Goal: Information Seeking & Learning: Learn about a topic

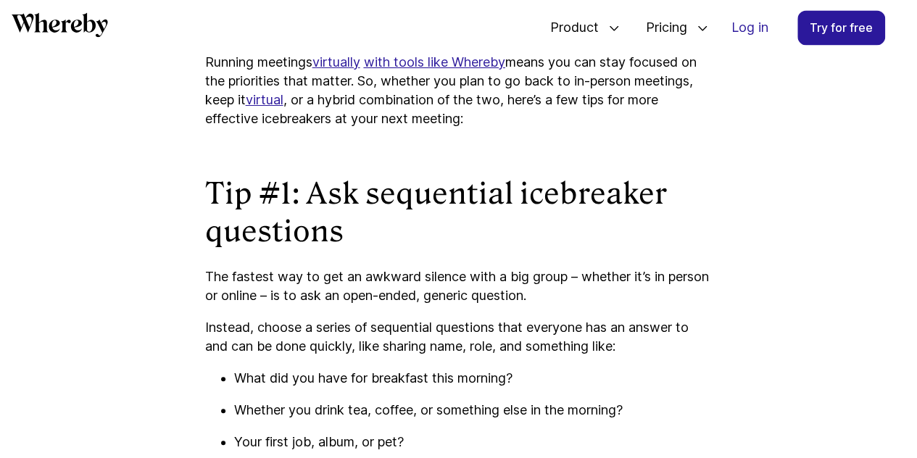
scroll to position [1131, 0]
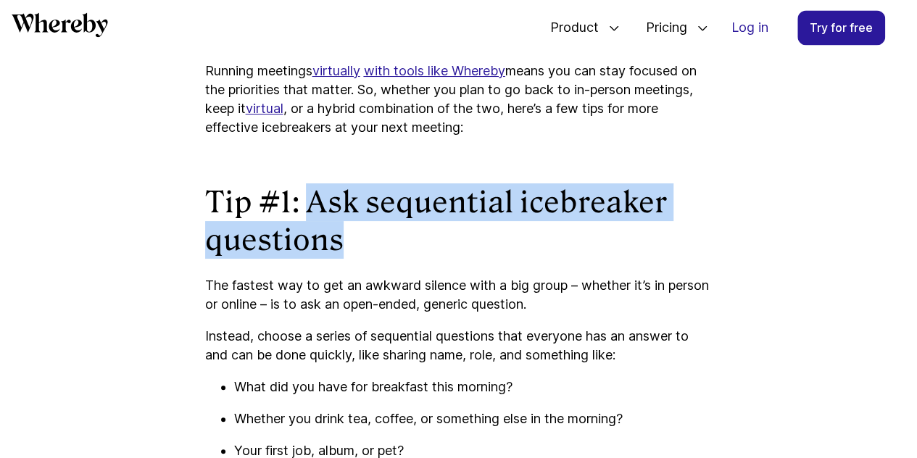
drag, startPoint x: 308, startPoint y: 205, endPoint x: 638, endPoint y: 233, distance: 331.0
click at [638, 233] on h2 "Tip #1: Ask sequential icebreaker questions" at bounding box center [458, 220] width 507 height 75
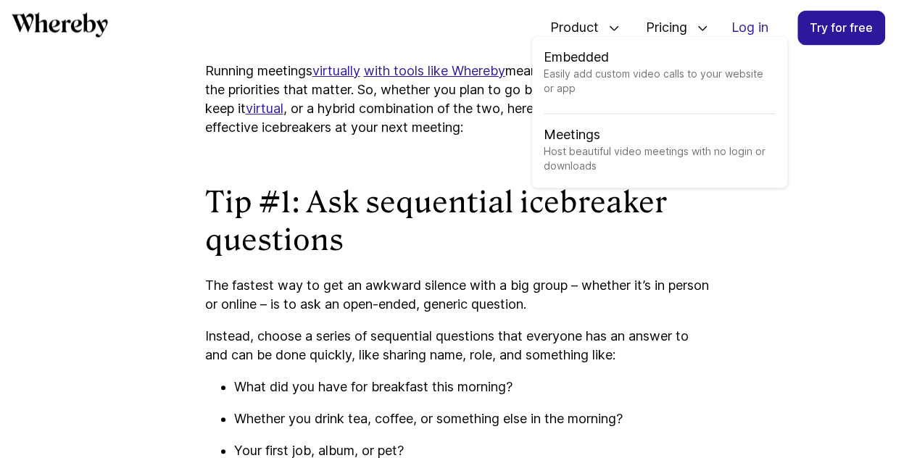
click at [608, 25] on icon at bounding box center [614, 28] width 12 height 12
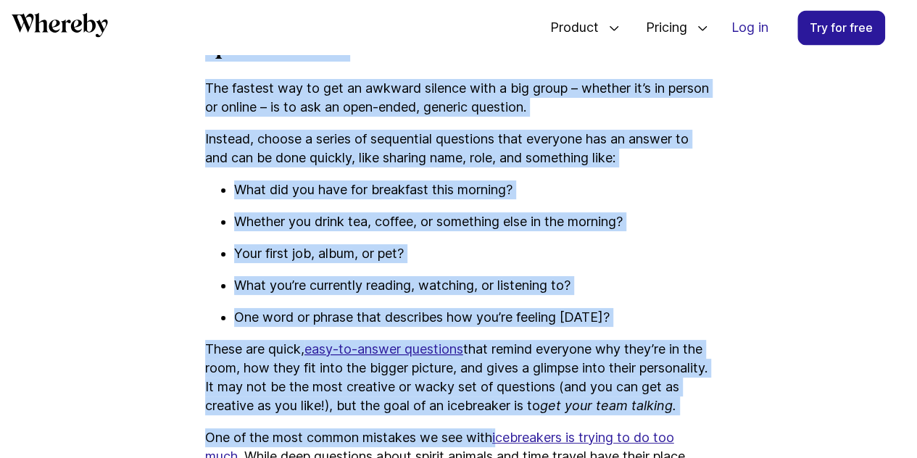
scroll to position [1368, 0]
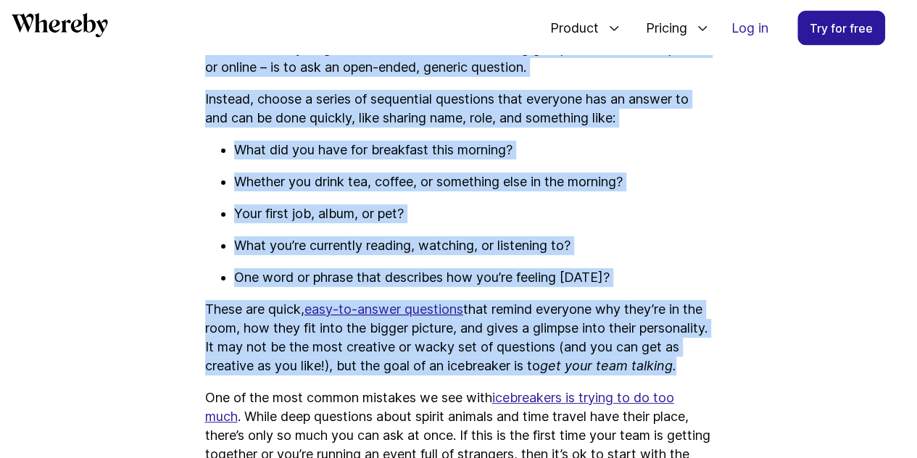
drag, startPoint x: 209, startPoint y: 197, endPoint x: 704, endPoint y: 385, distance: 529.4
copy div "Tip #1: Ask sequential icebreaker questions The fastest way to get an awkward s…"
click at [631, 233] on ul "What did you have for breakfast this morning? Whether you drink tea, coffee, or…" at bounding box center [458, 214] width 507 height 146
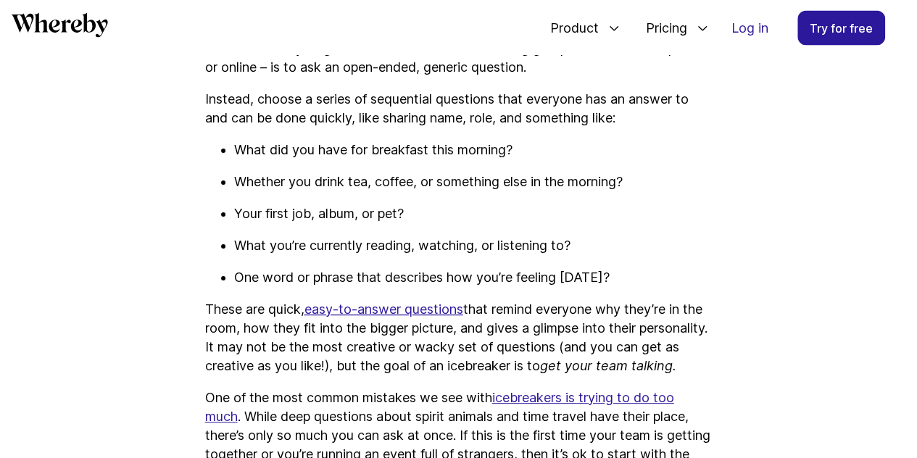
scroll to position [1513, 0]
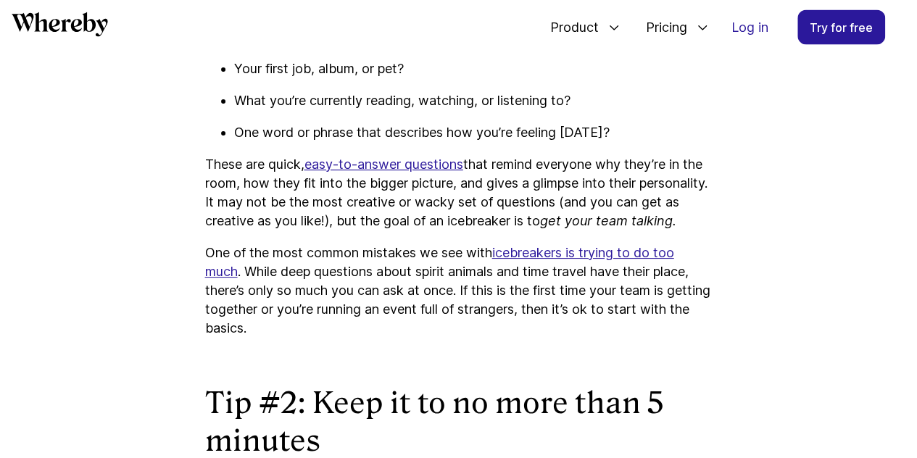
click at [418, 172] on u "easy-to-answer questions" at bounding box center [383, 164] width 159 height 15
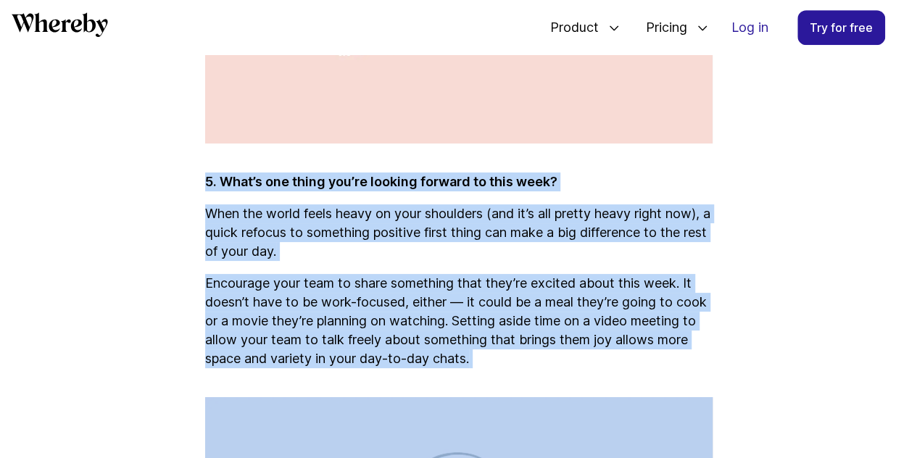
scroll to position [3103, 0]
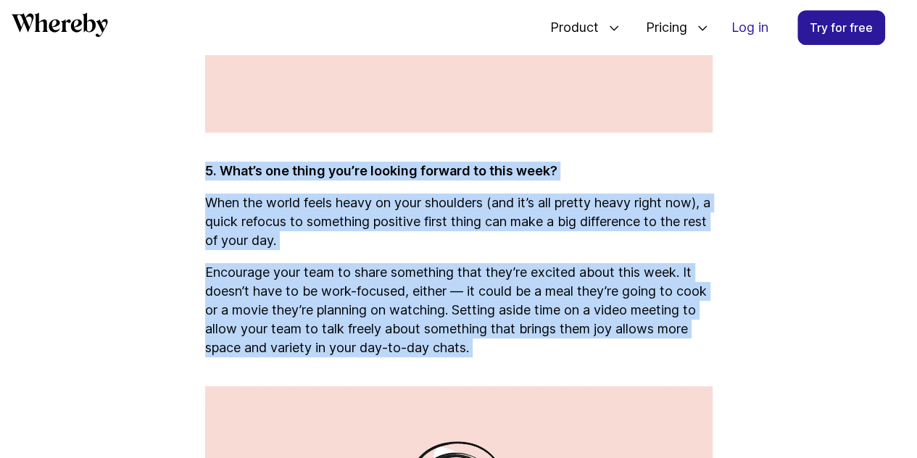
drag, startPoint x: 206, startPoint y: 271, endPoint x: 647, endPoint y: 383, distance: 455.2
copy div "5. What’s one thing you’re looking forward to this week? When the world feels h…"
click at [562, 180] on p "5. What’s one thing you’re looking forward to this week?" at bounding box center [458, 171] width 507 height 19
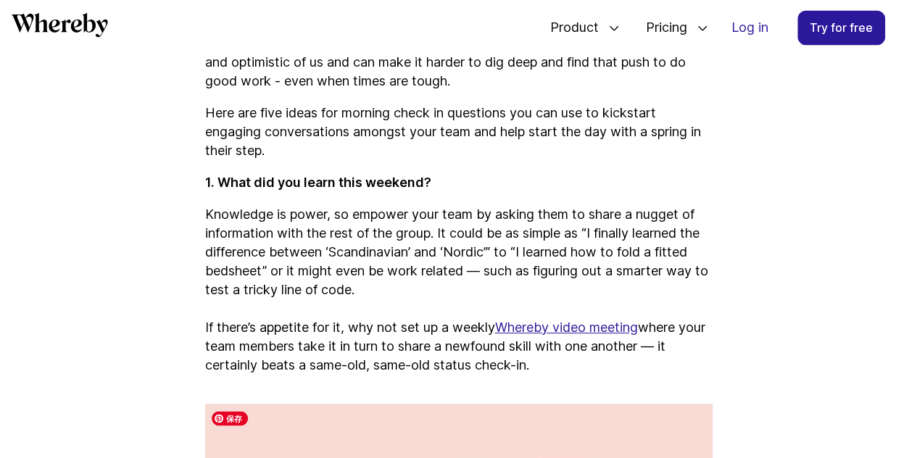
scroll to position [1074, 0]
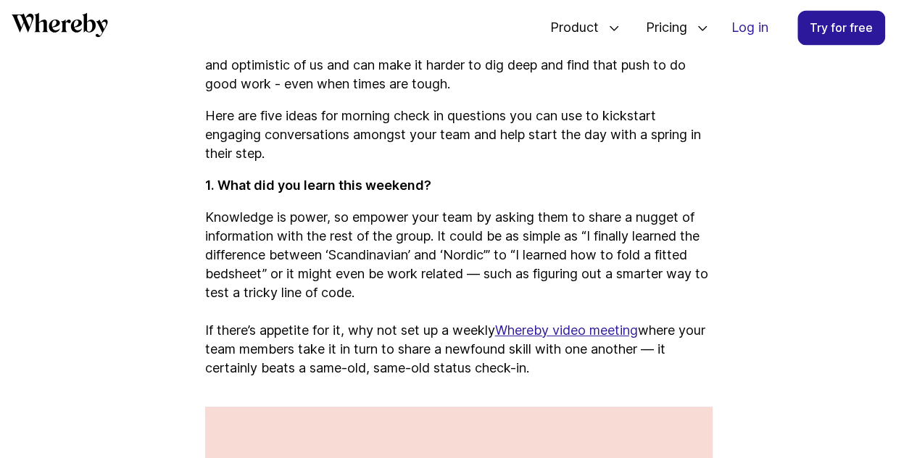
click at [205, 117] on p "Here are five ideas for morning check in questions you can use to kickstart eng…" at bounding box center [458, 135] width 507 height 57
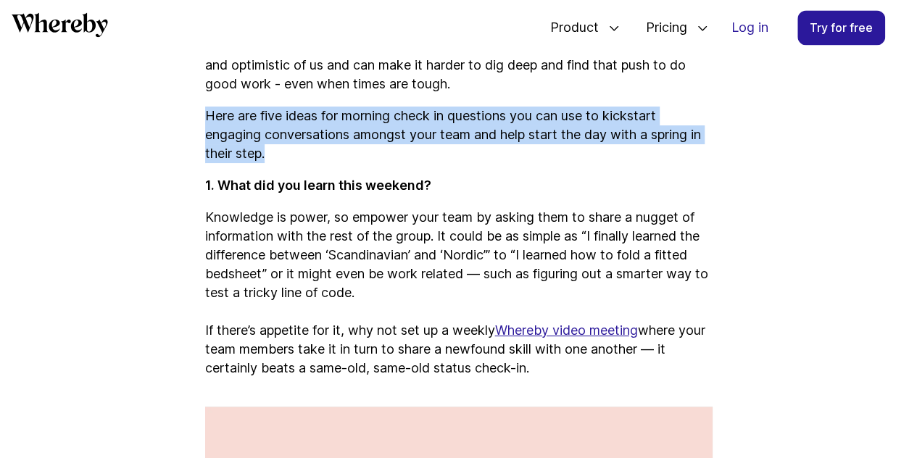
drag, startPoint x: 204, startPoint y: 112, endPoint x: 704, endPoint y: 147, distance: 500.5
click at [704, 147] on p "Here are five ideas for morning check in questions you can use to kickstart eng…" at bounding box center [458, 135] width 507 height 57
copy p "Here are five ideas for morning check in questions you can use to kickstart eng…"
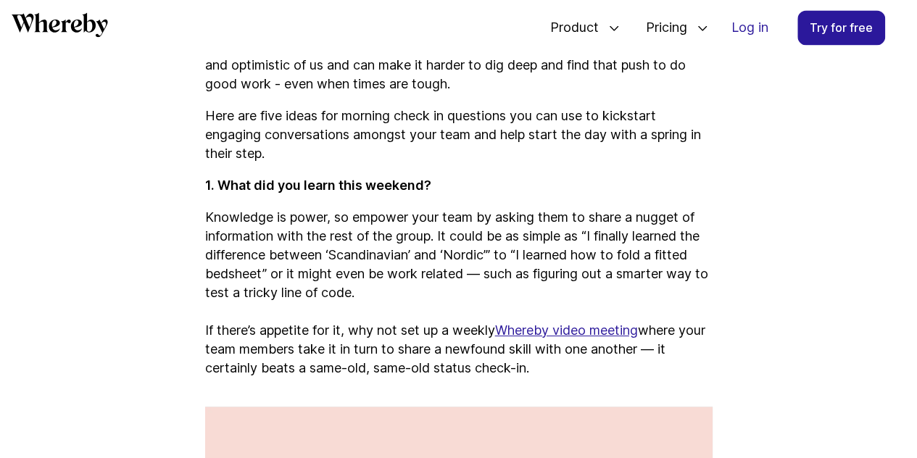
click at [321, 189] on strong "1. What did you learn this weekend?" at bounding box center [318, 185] width 226 height 15
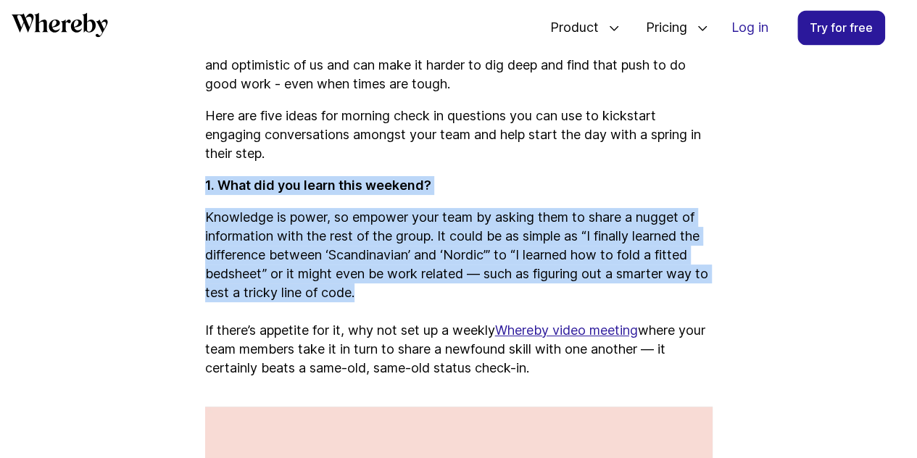
drag, startPoint x: 204, startPoint y: 183, endPoint x: 725, endPoint y: 288, distance: 530.7
copy div "1. What did you learn this weekend? Knowledge is power, so empower your team by…"
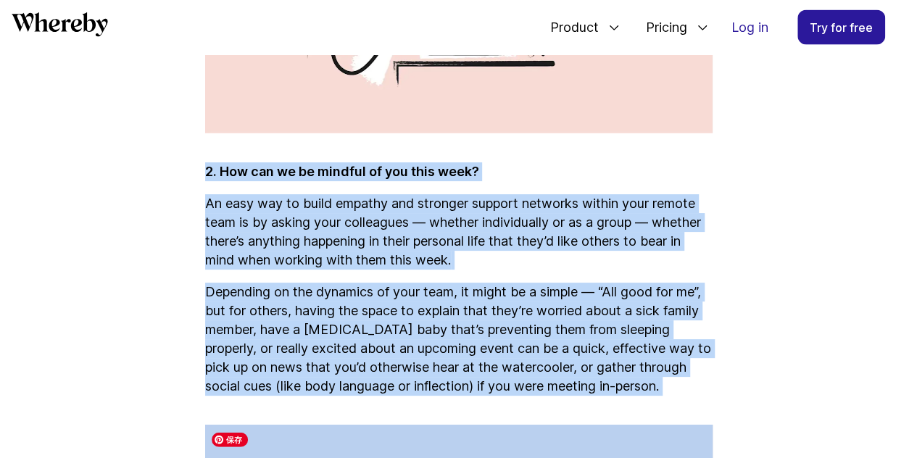
scroll to position [1669, 0]
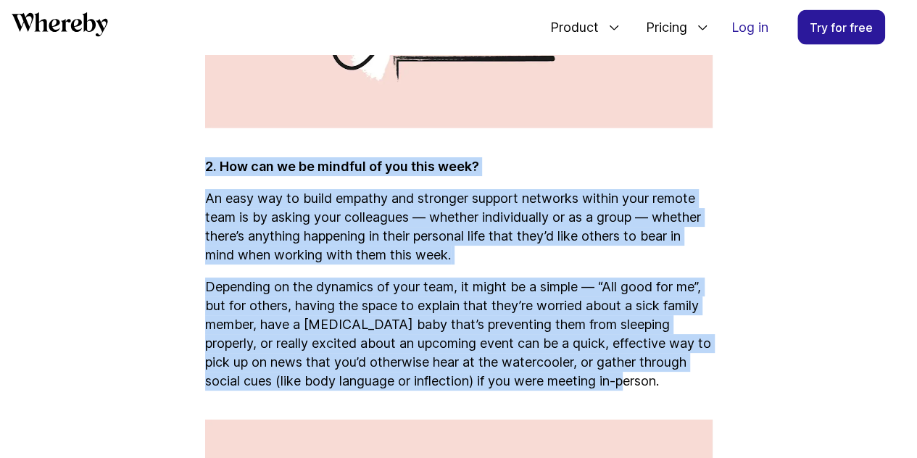
drag, startPoint x: 204, startPoint y: 250, endPoint x: 703, endPoint y: 390, distance: 517.8
copy div "2. How can we be mindful of you this week? An easy way to build empathy and str…"
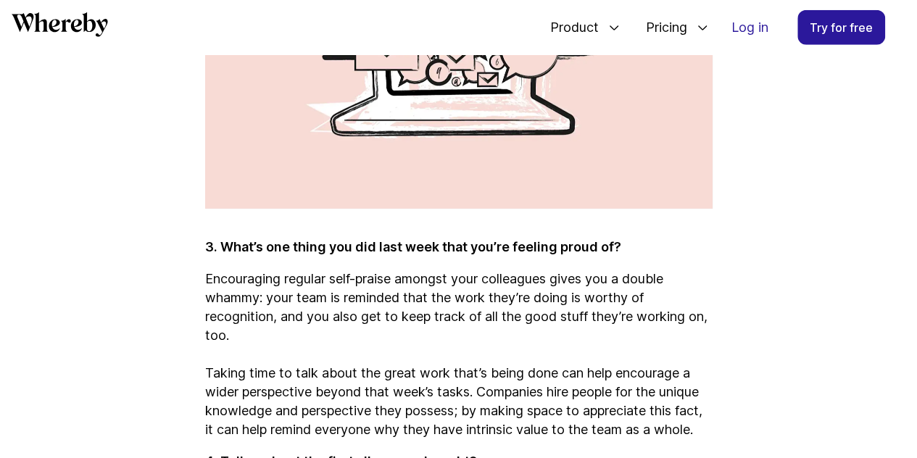
scroll to position [2249, 0]
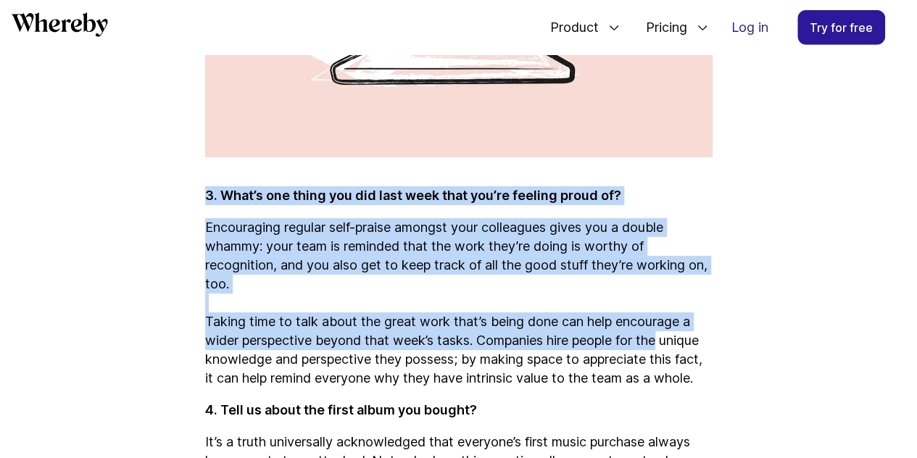
drag, startPoint x: 201, startPoint y: 197, endPoint x: 665, endPoint y: 341, distance: 485.7
click at [708, 236] on p "Encouraging regular self-praise amongst your colleagues gives you a double wham…" at bounding box center [458, 303] width 507 height 170
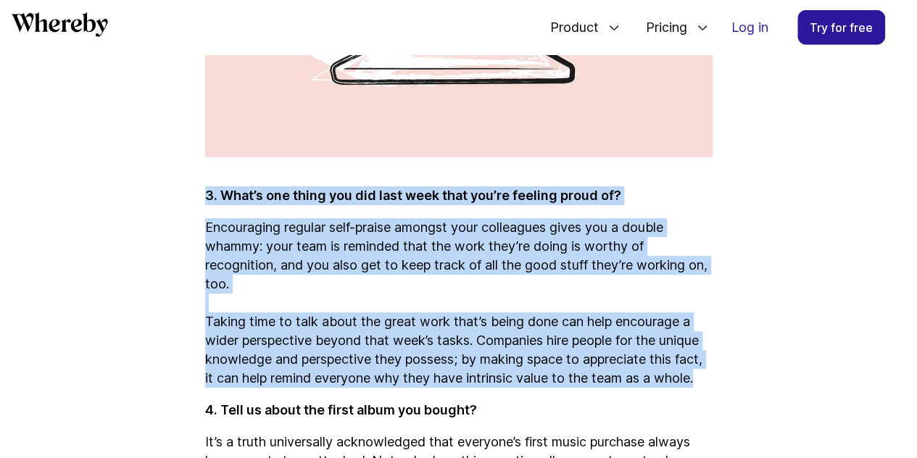
drag, startPoint x: 206, startPoint y: 195, endPoint x: 752, endPoint y: 389, distance: 579.9
copy div "3. What’s one thing you did last week that you’re feeling proud of? Encouraging…"
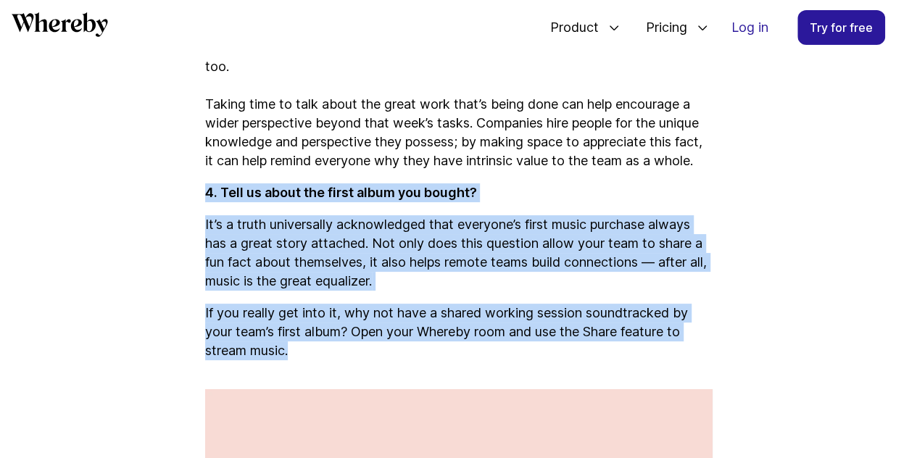
drag, startPoint x: 207, startPoint y: 209, endPoint x: 556, endPoint y: 372, distance: 384.5
copy div "4. Tell us about the first album you bought? It’s a truth universally acknowled…"
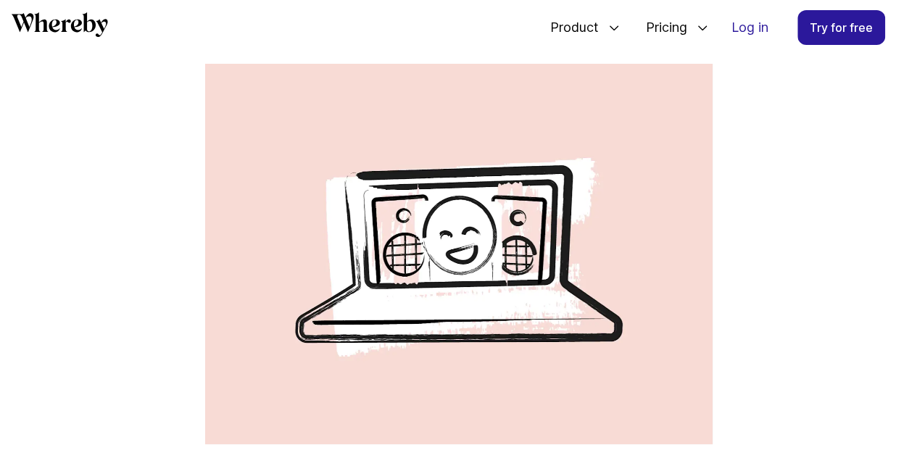
scroll to position [2574, 0]
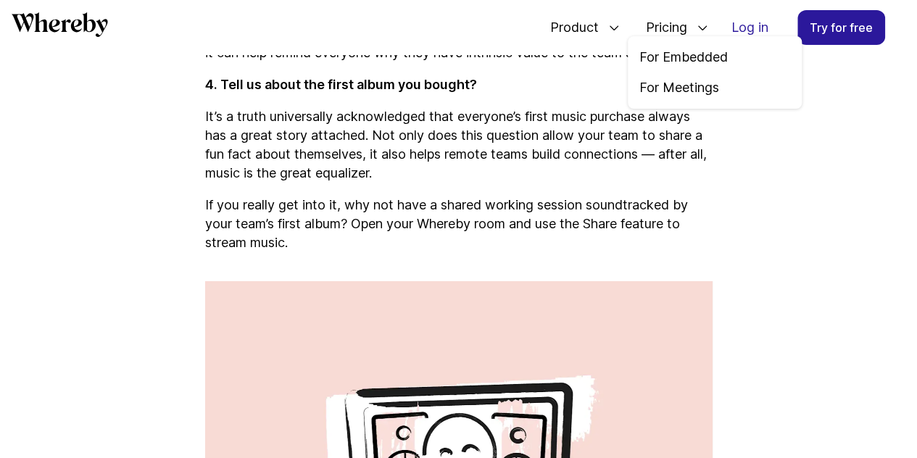
click at [696, 25] on icon at bounding box center [702, 28] width 12 height 12
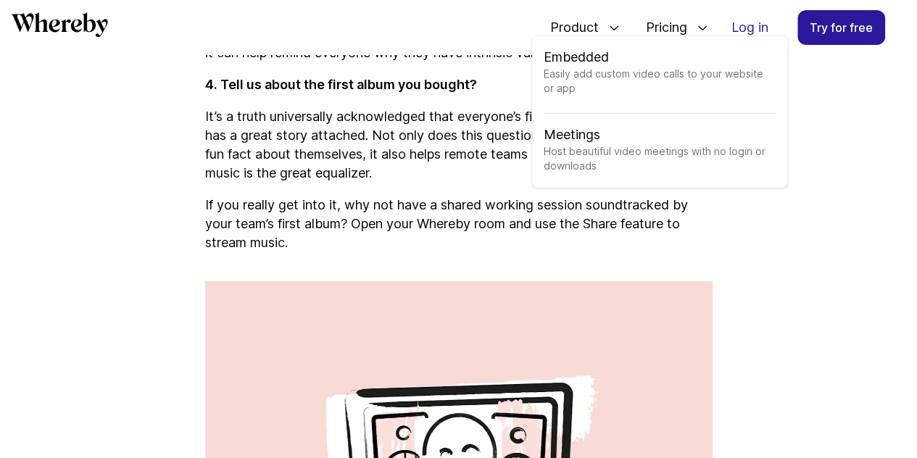
click at [608, 30] on icon at bounding box center [614, 28] width 12 height 12
